Goal: Book appointment/travel/reservation

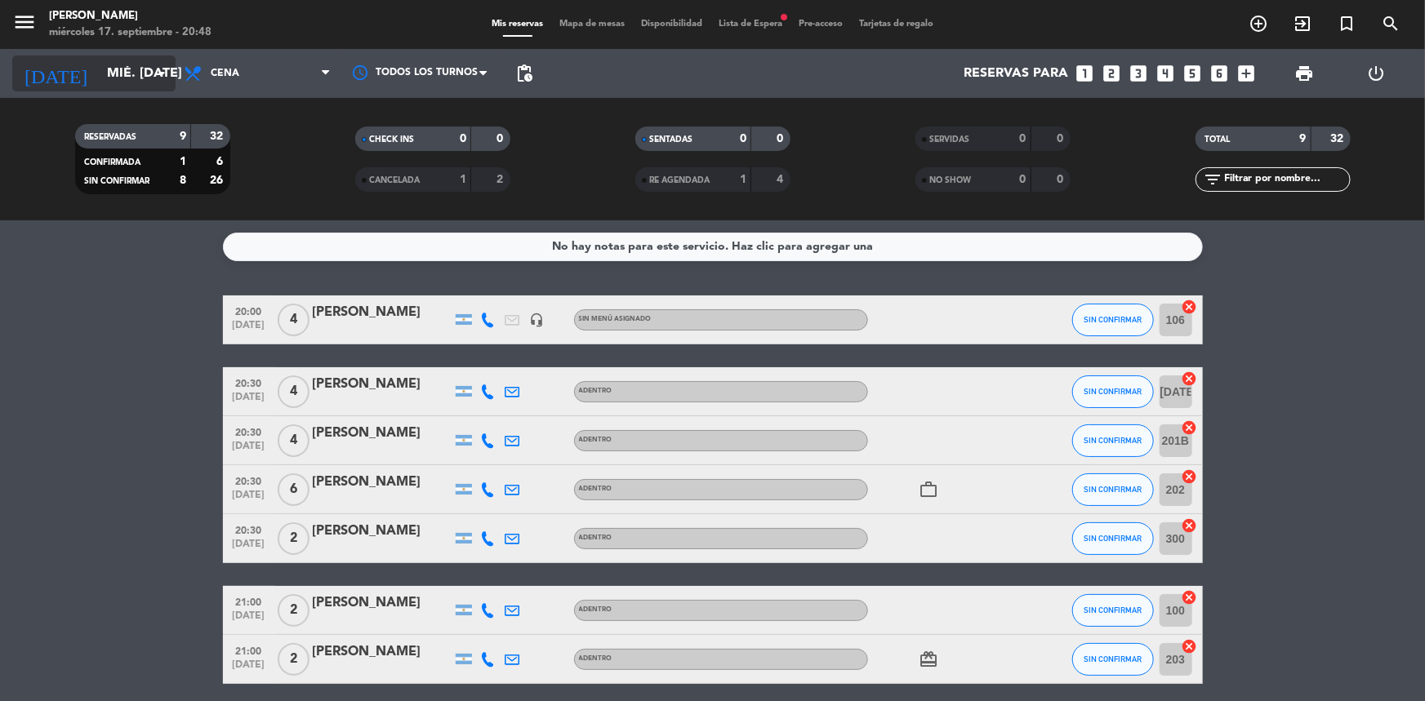
click at [154, 82] on icon "arrow_drop_down" at bounding box center [162, 74] width 20 height 20
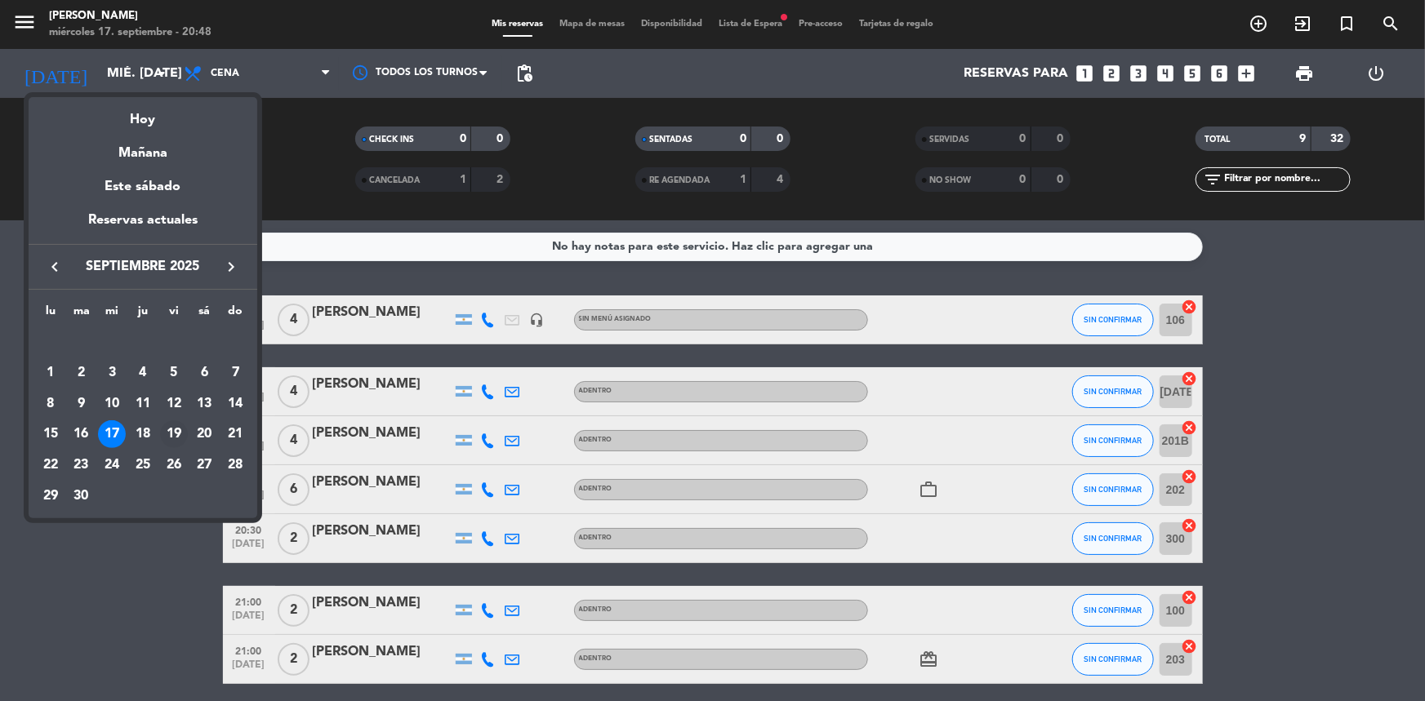
click at [184, 428] on div "19" at bounding box center [174, 435] width 28 height 28
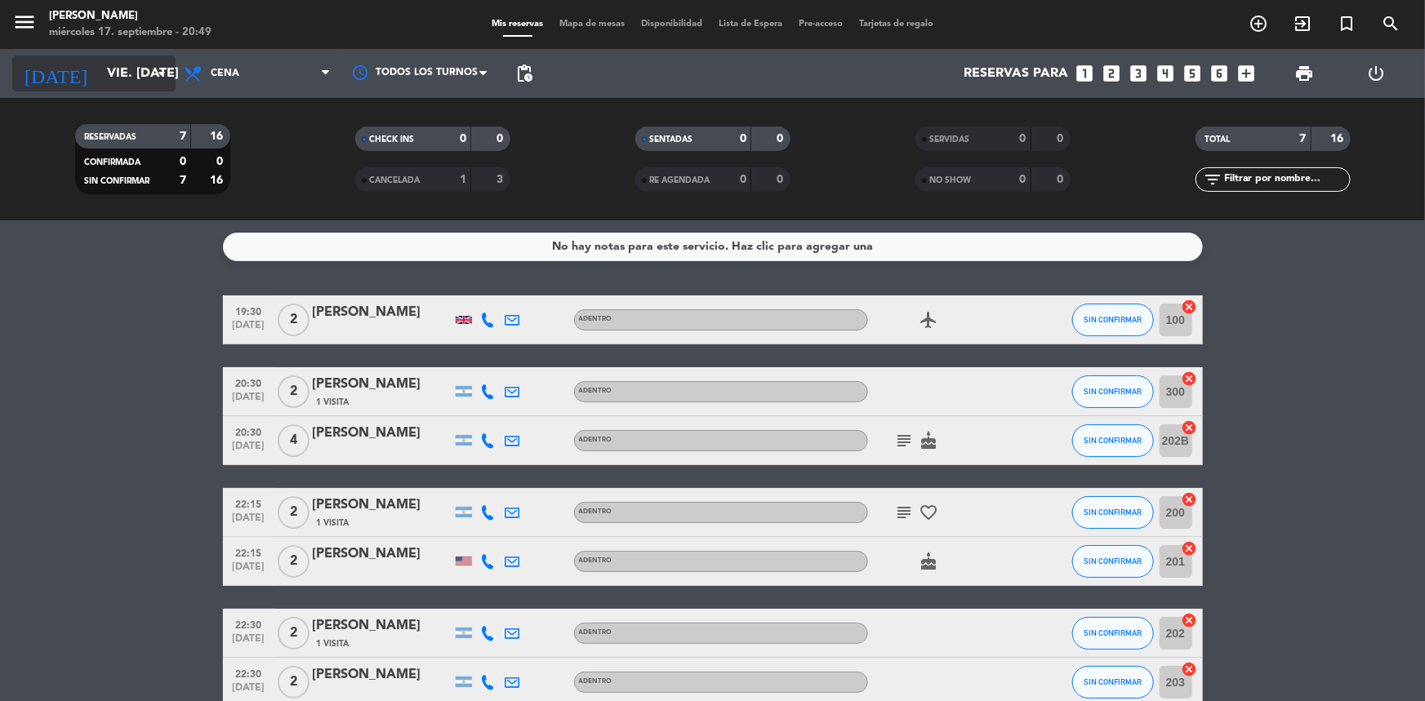
click at [125, 67] on input "vie. [DATE]" at bounding box center [185, 74] width 172 height 32
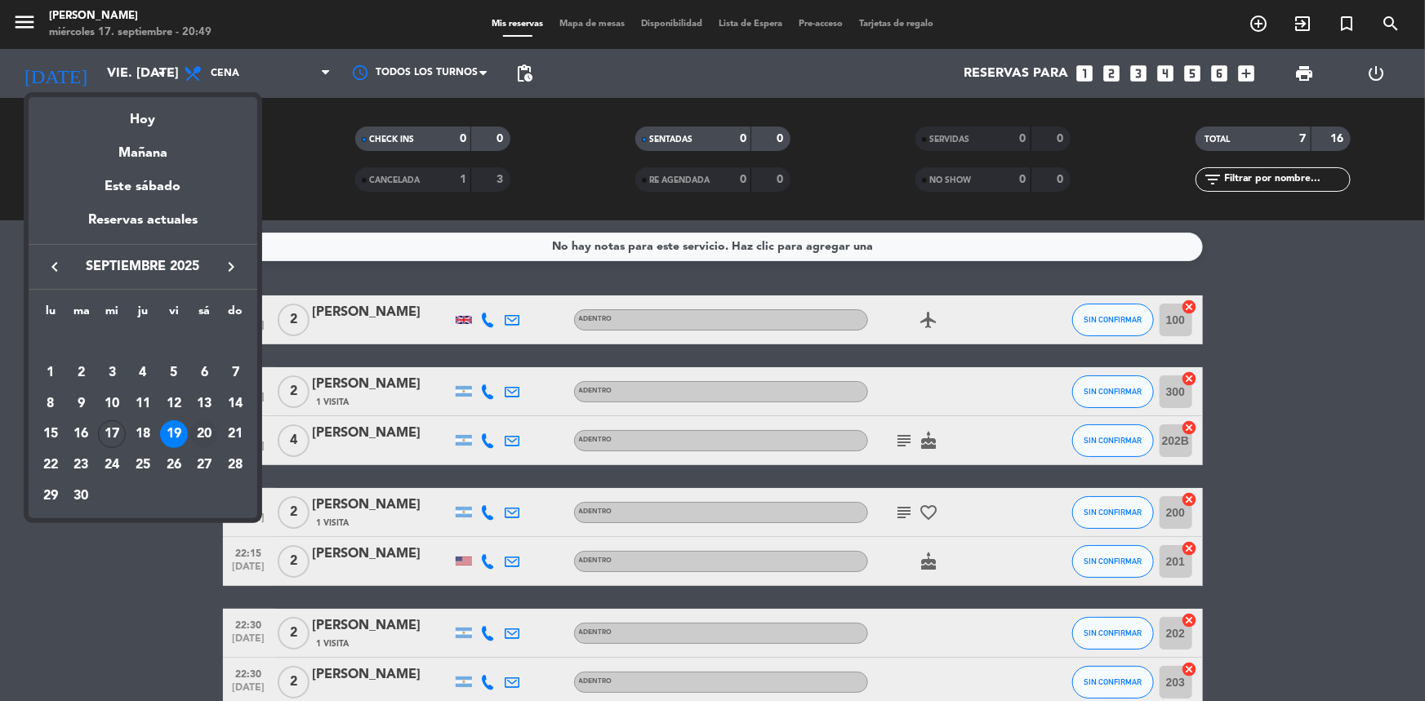
click at [205, 428] on div "20" at bounding box center [204, 435] width 28 height 28
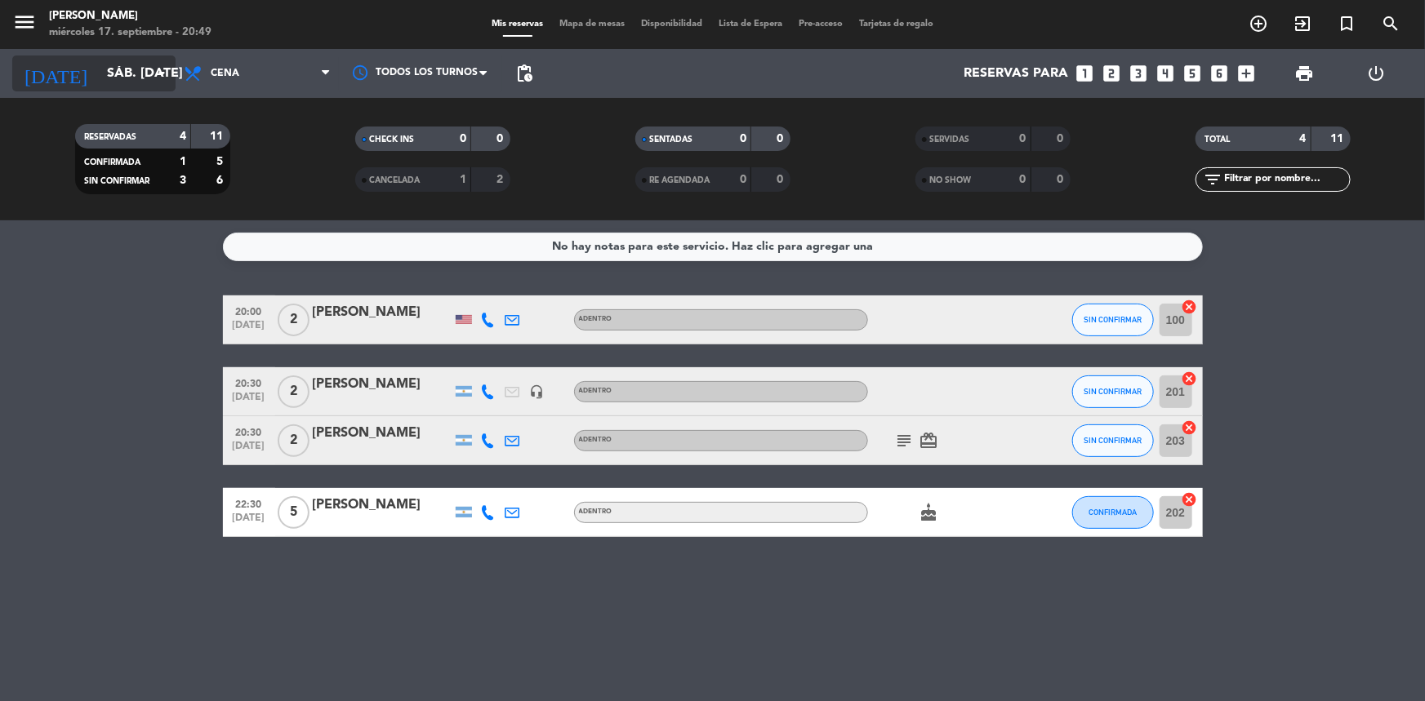
drag, startPoint x: 130, startPoint y: 93, endPoint x: 131, endPoint y: 82, distance: 11.5
click at [130, 92] on div "[DATE] sáb. [DATE] arrow_drop_down" at bounding box center [93, 73] width 163 height 49
click at [131, 79] on input "sáb. [DATE]" at bounding box center [185, 74] width 172 height 32
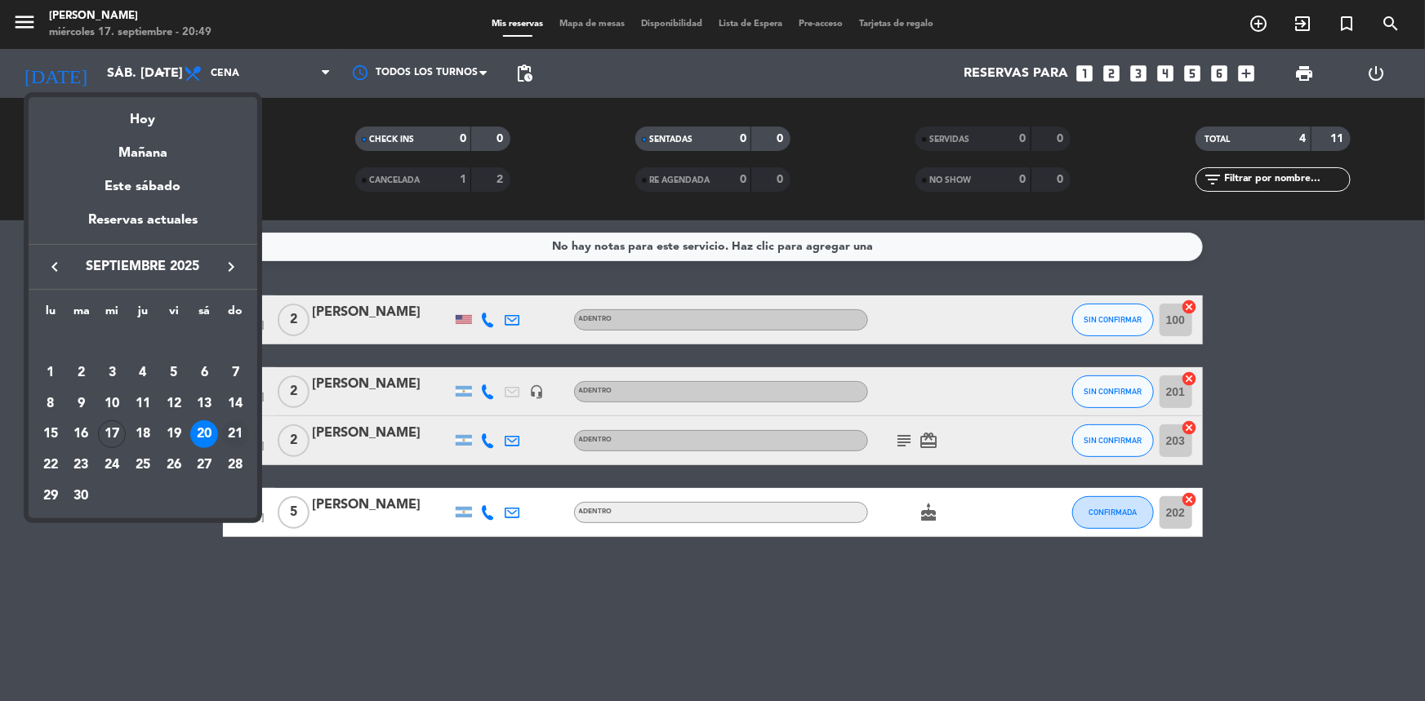
click at [237, 429] on div "21" at bounding box center [235, 435] width 28 height 28
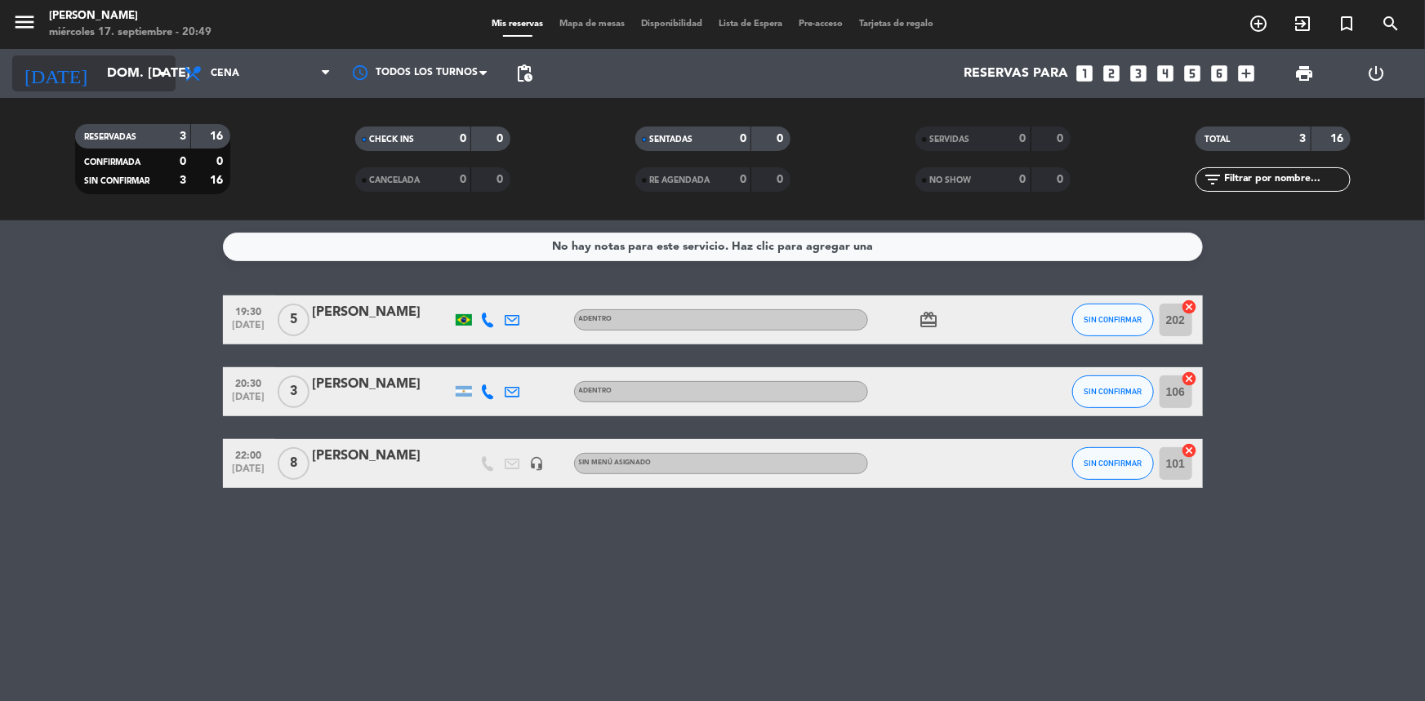
click at [99, 73] on input "dom. [DATE]" at bounding box center [185, 74] width 172 height 32
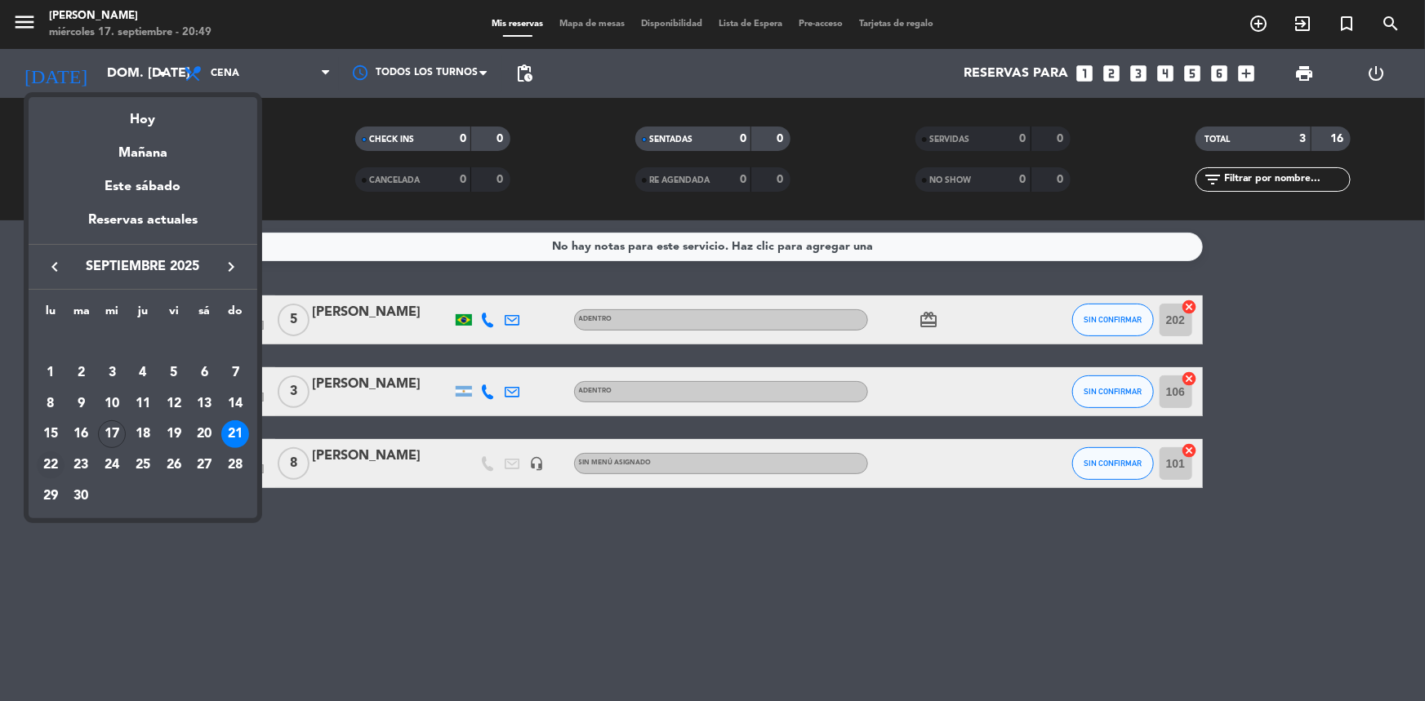
click at [42, 465] on div "22" at bounding box center [51, 466] width 28 height 28
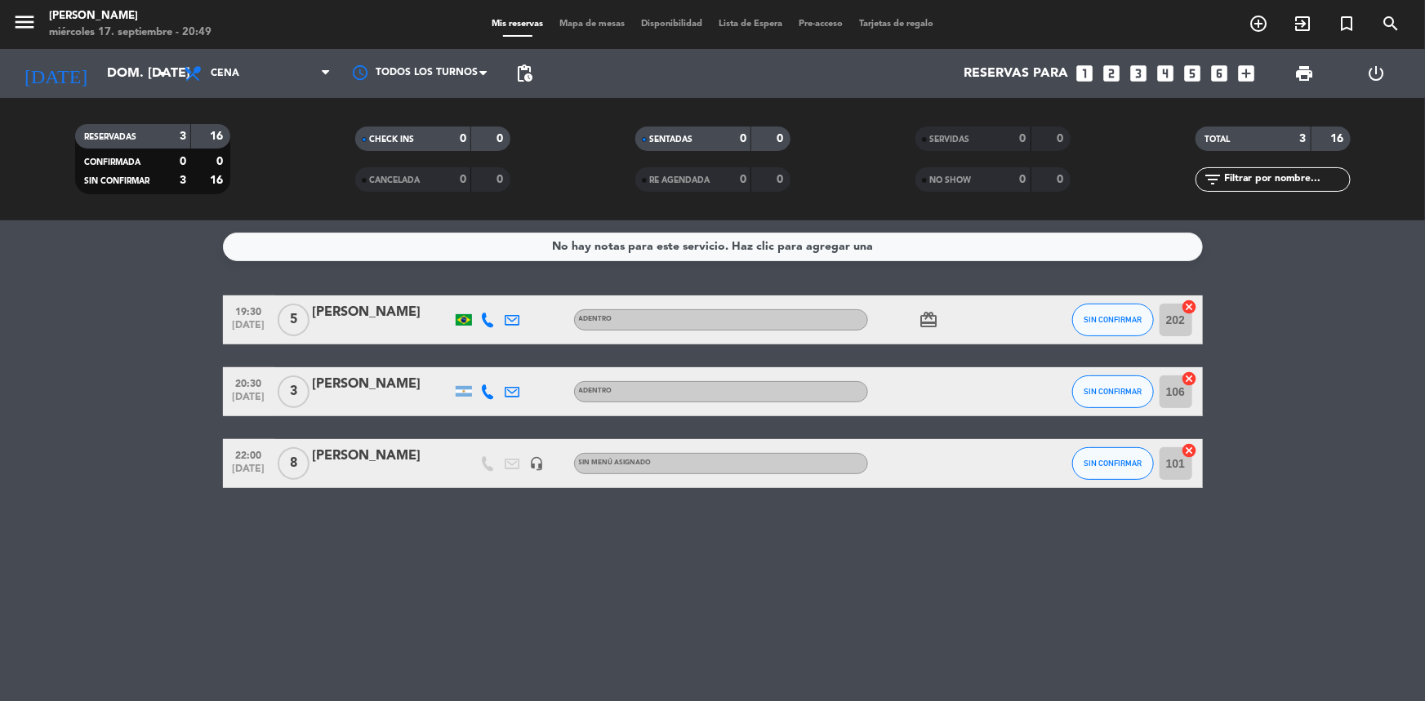
type input "lun. [DATE]"
